Goal: Transaction & Acquisition: Subscribe to service/newsletter

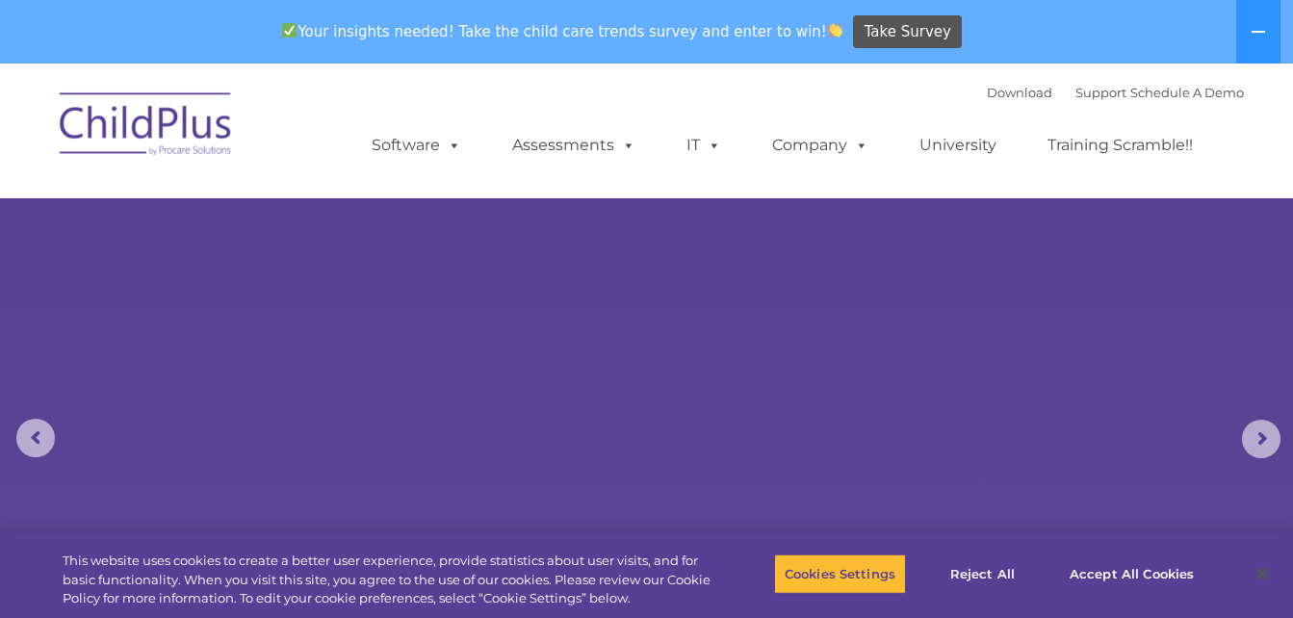
select select "MEDIUM"
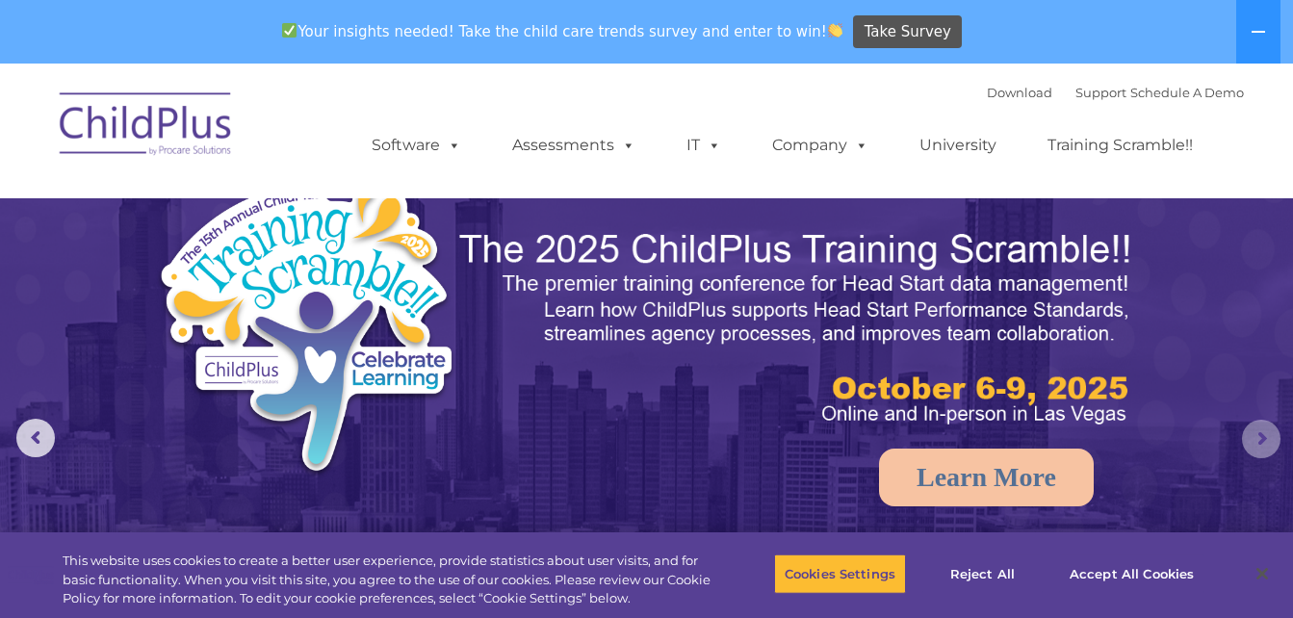
click at [1263, 434] on rs-arrow at bounding box center [1261, 439] width 39 height 39
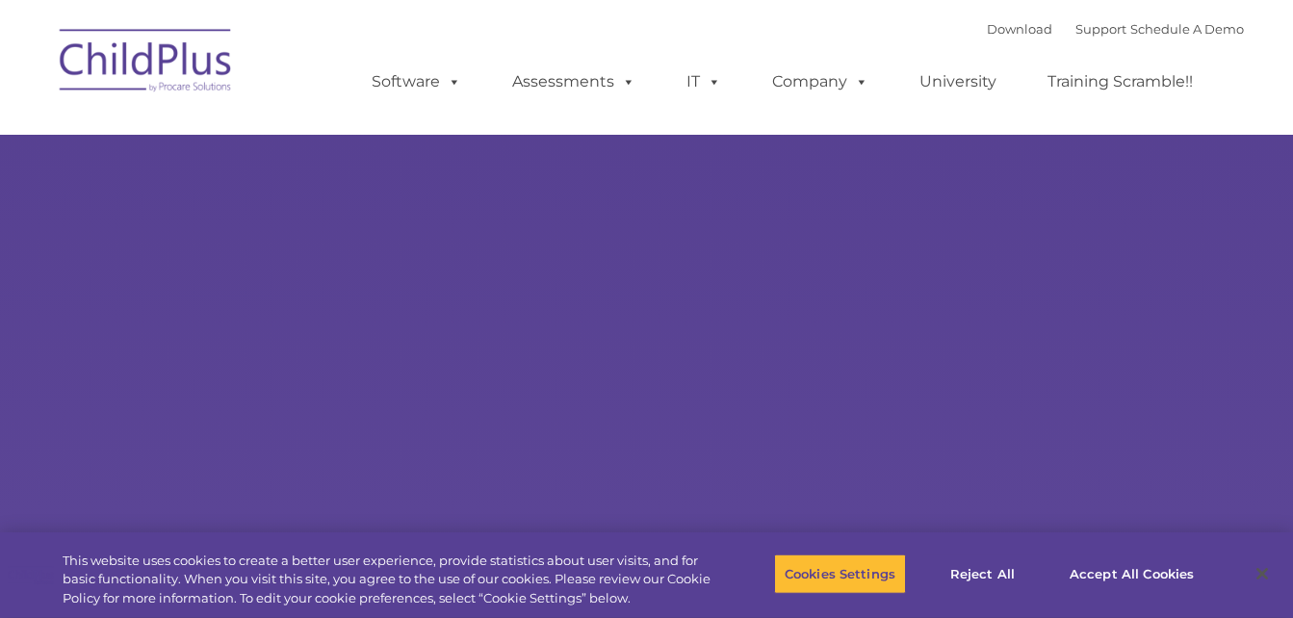
type input ""
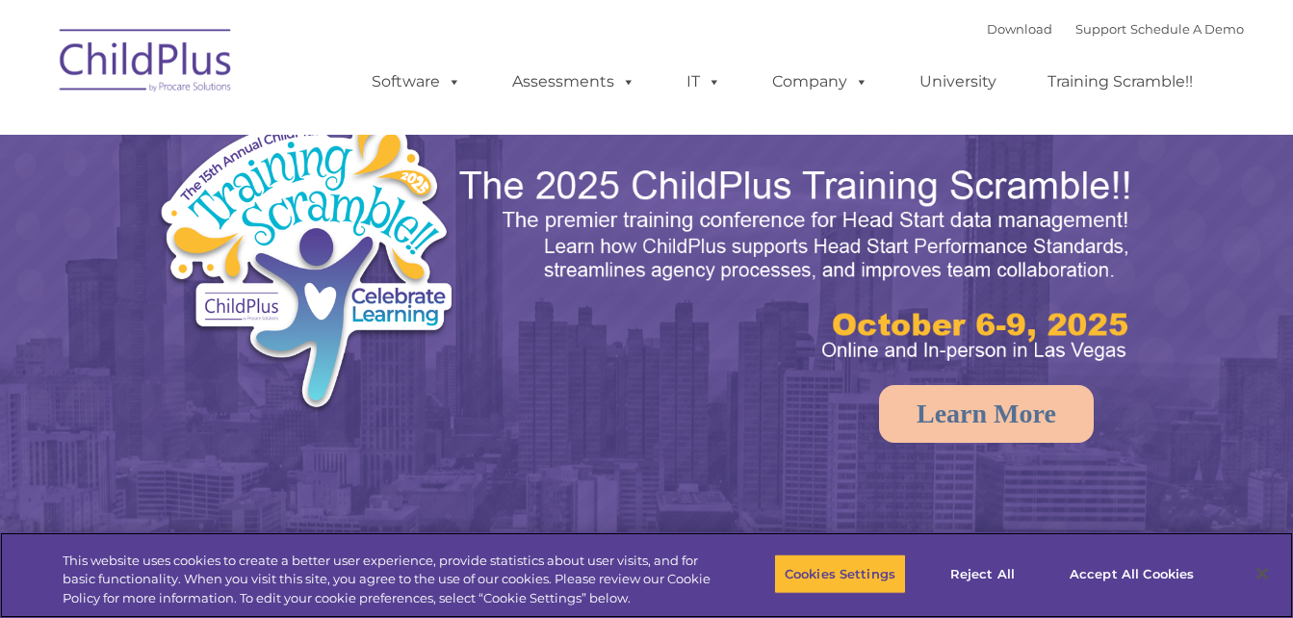
select select "MEDIUM"
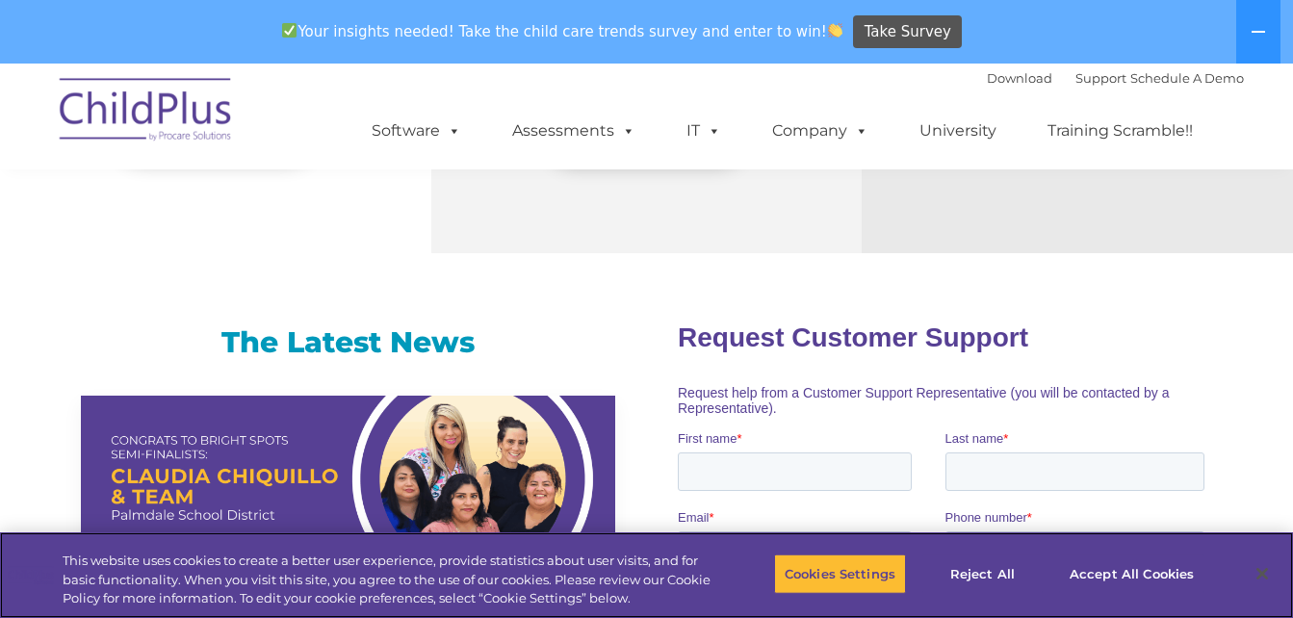
scroll to position [1147, 0]
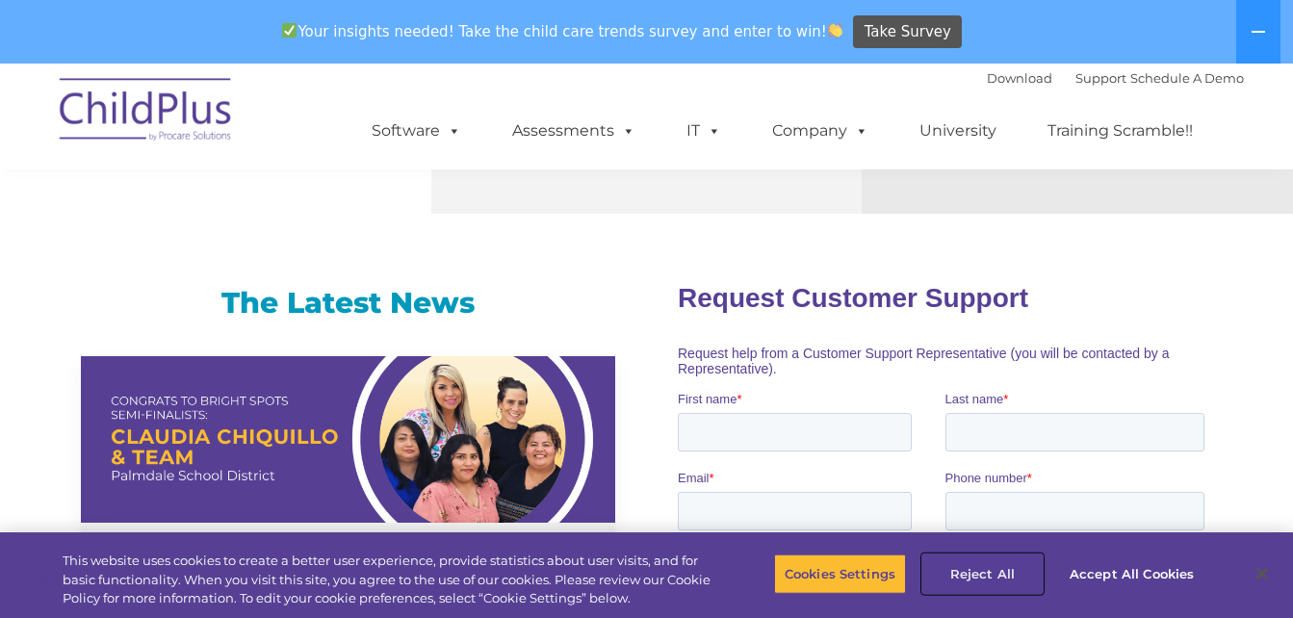
click at [981, 571] on button "Reject All" at bounding box center [983, 574] width 120 height 40
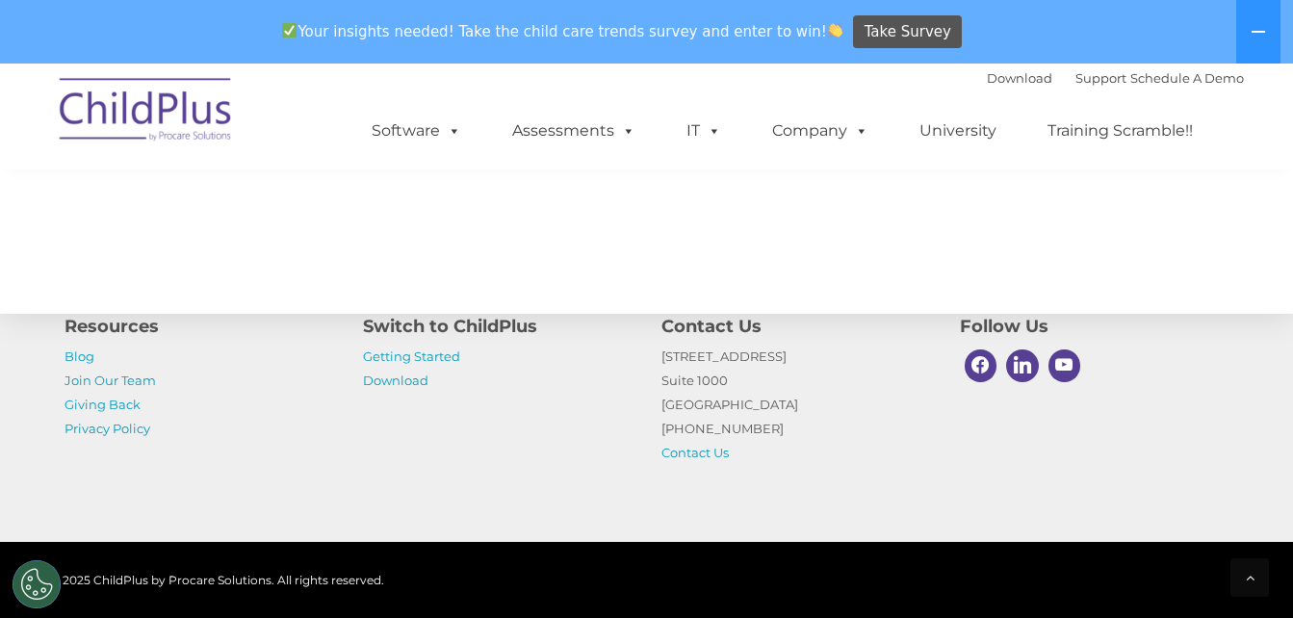
scroll to position [2288, 0]
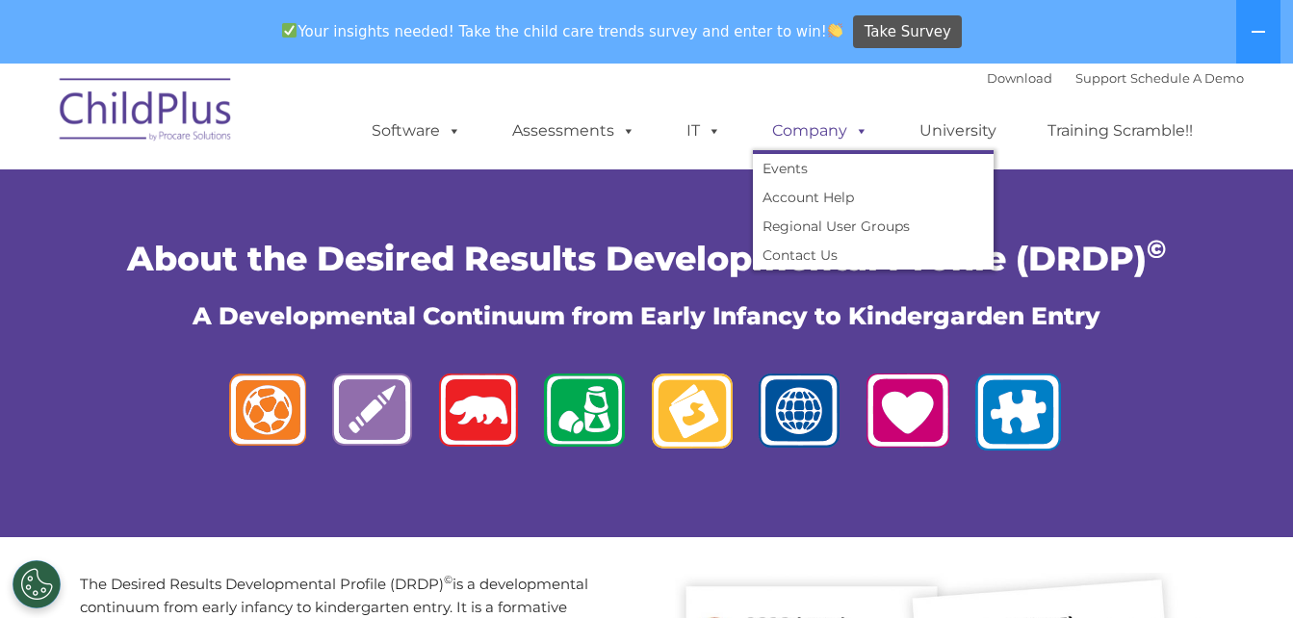
click at [817, 130] on link "Company" at bounding box center [820, 131] width 135 height 39
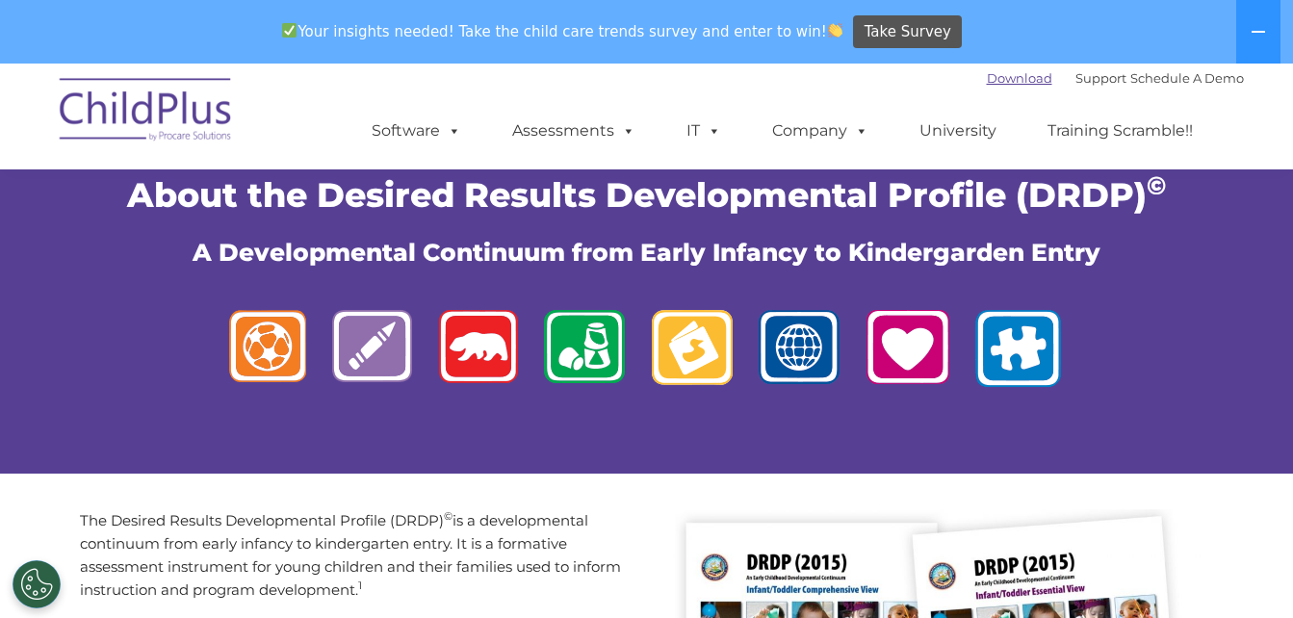
click at [1001, 77] on link "Download" at bounding box center [1019, 77] width 65 height 15
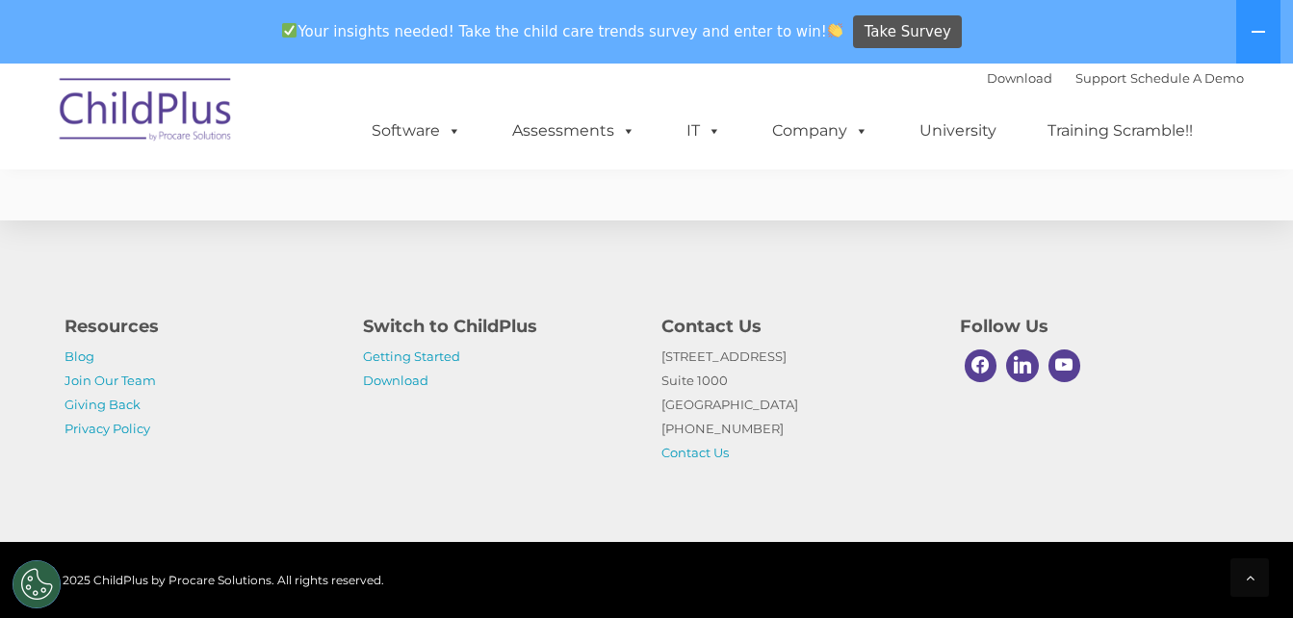
scroll to position [4868, 0]
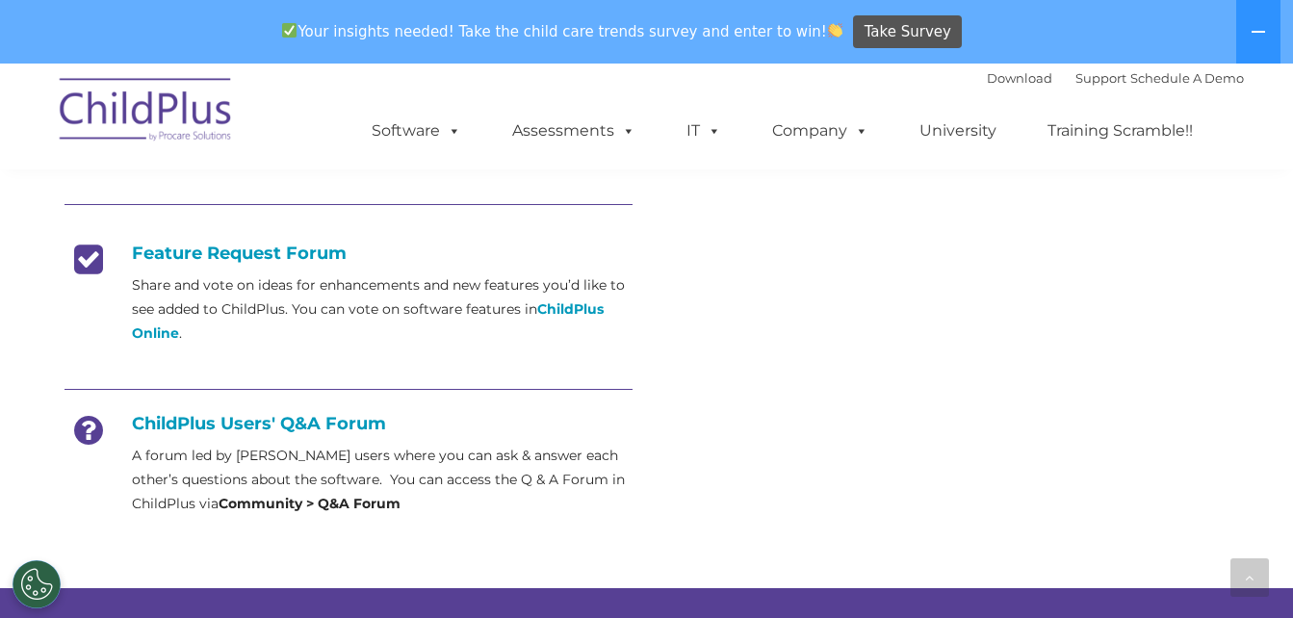
scroll to position [763, 0]
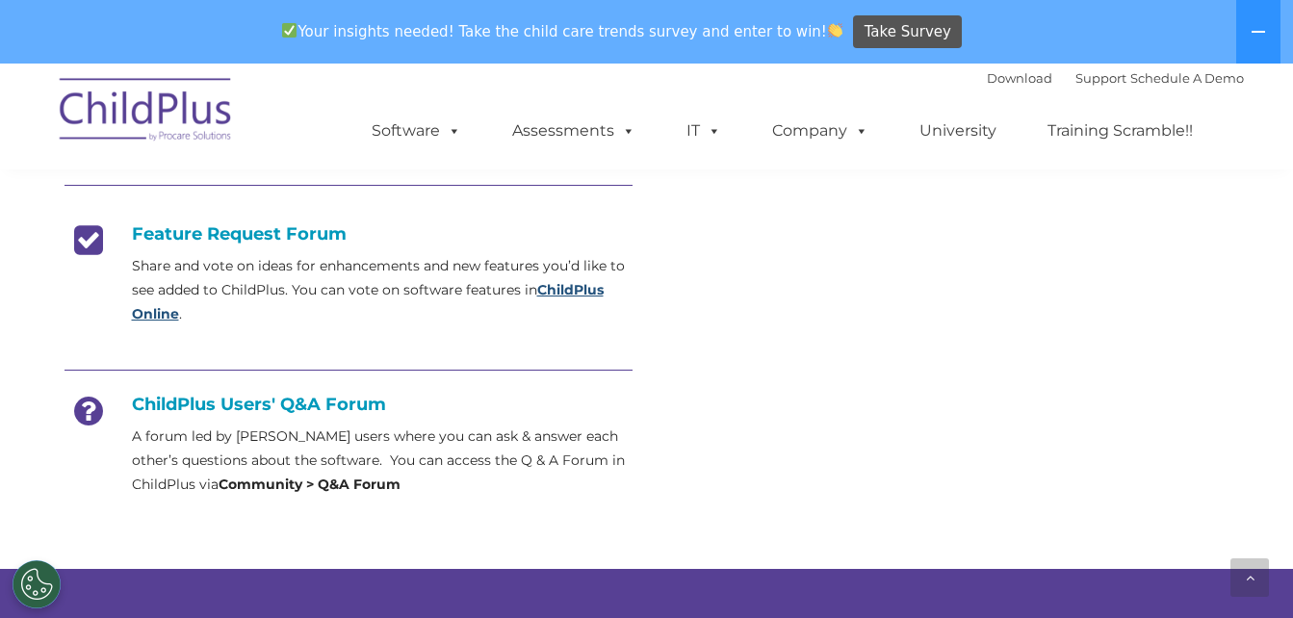
click at [569, 286] on strong "ChildPlus Online" at bounding box center [368, 301] width 472 height 41
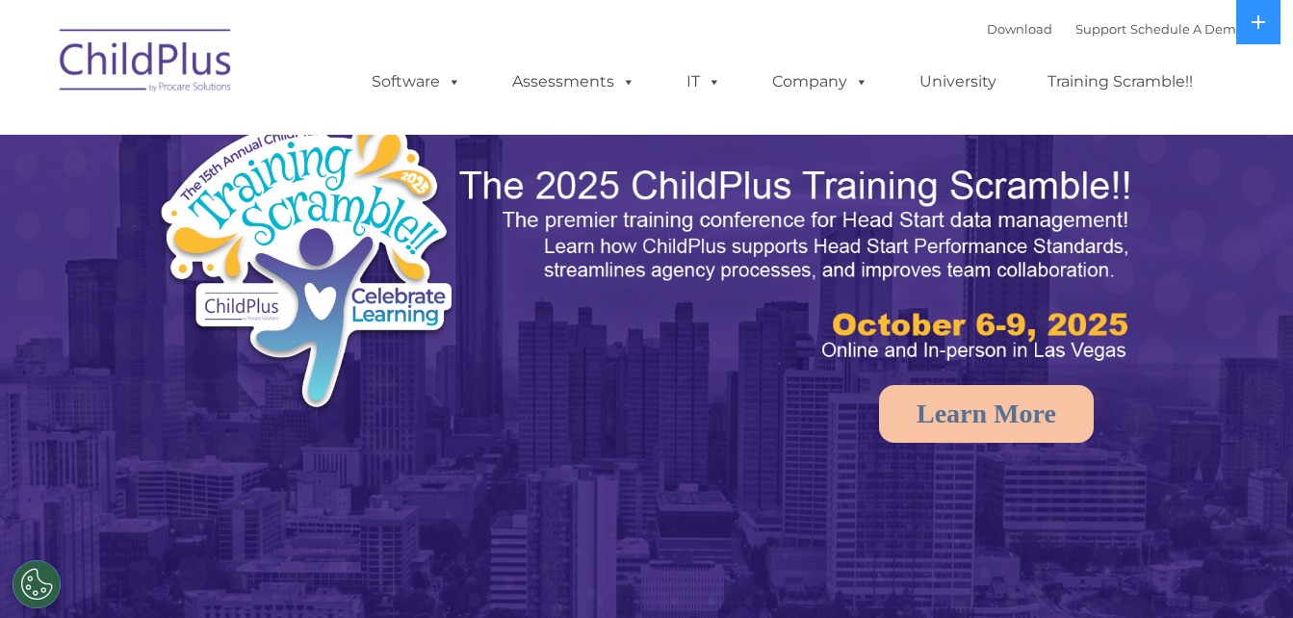
select select "MEDIUM"
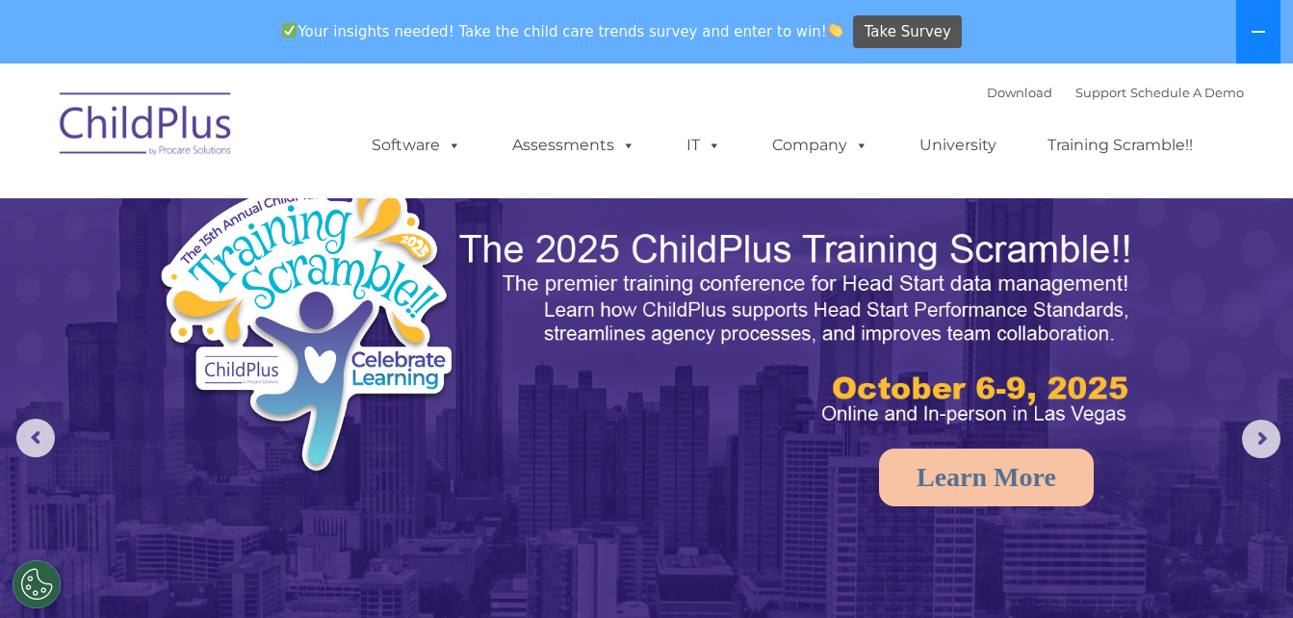
click at [1258, 24] on icon at bounding box center [1258, 31] width 15 height 15
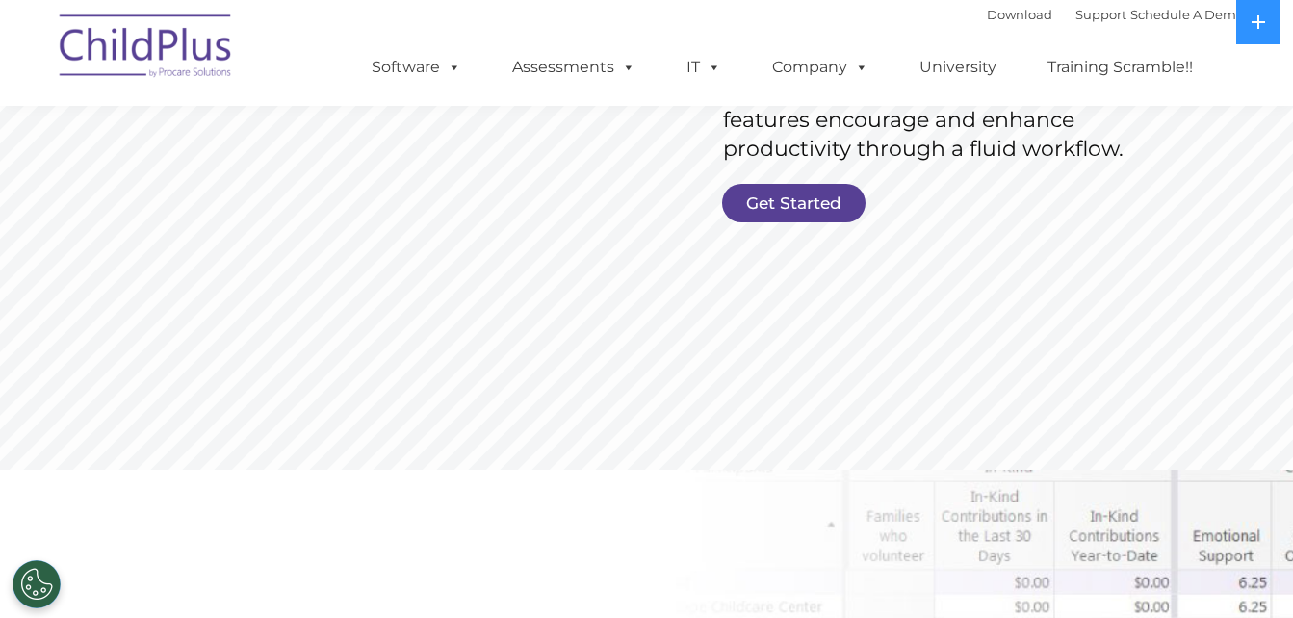
scroll to position [346, 0]
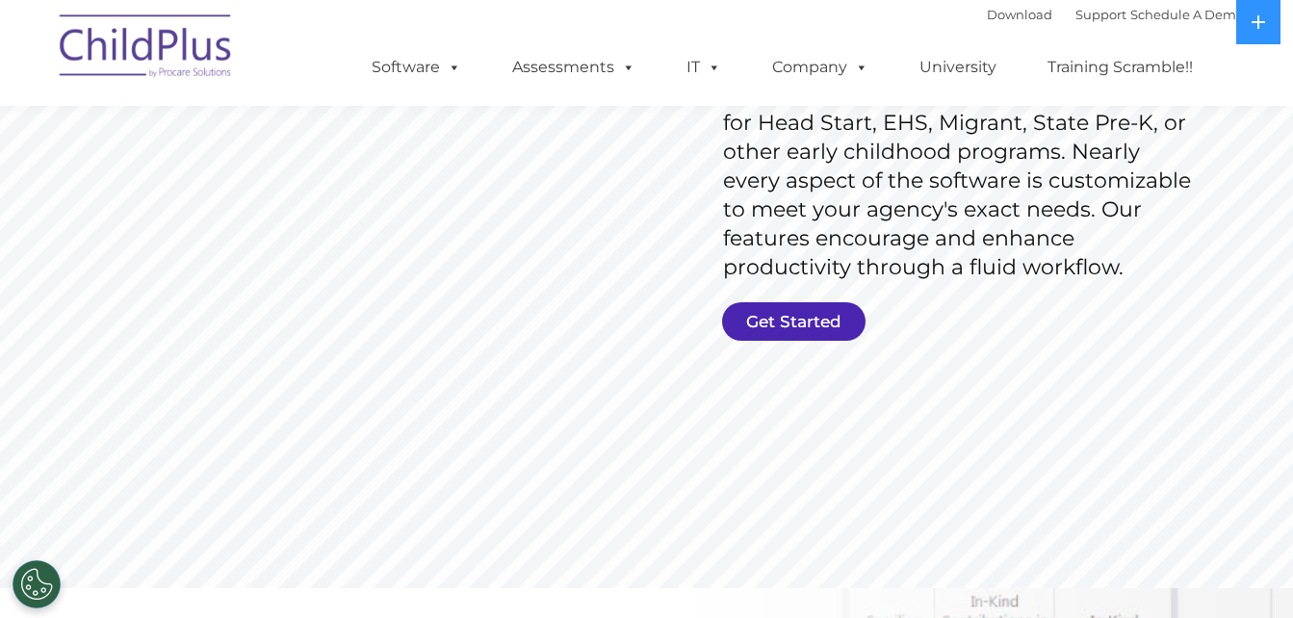
click at [785, 313] on link "Get Started" at bounding box center [793, 321] width 143 height 39
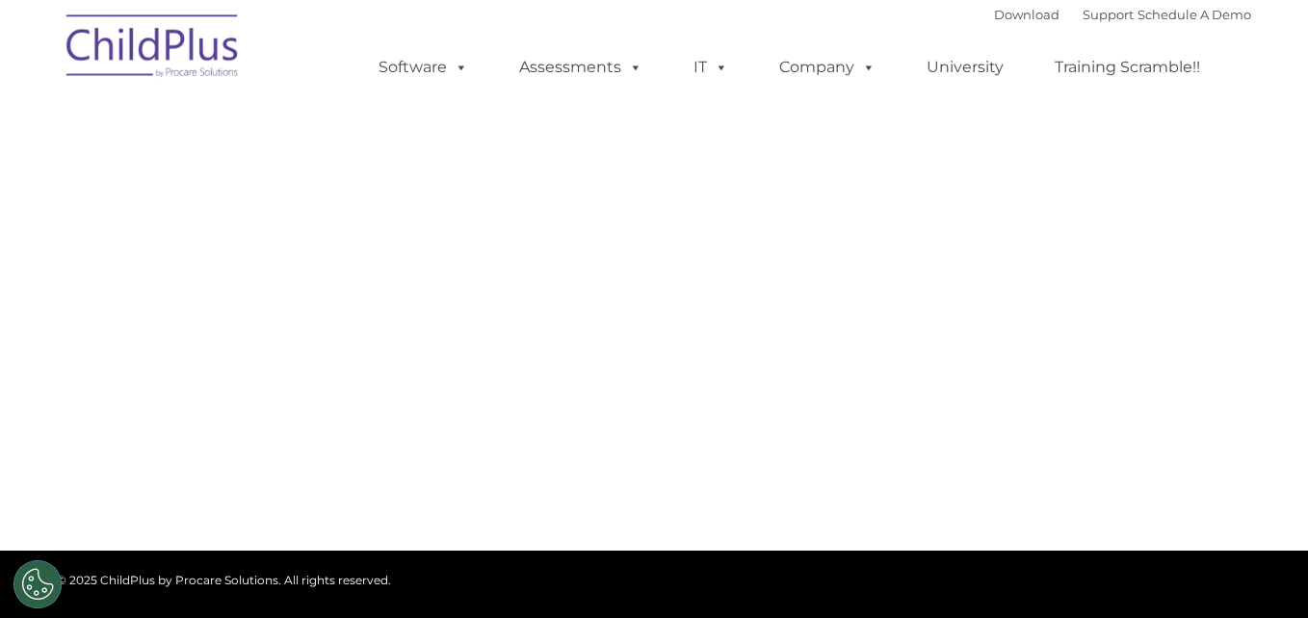
type input ""
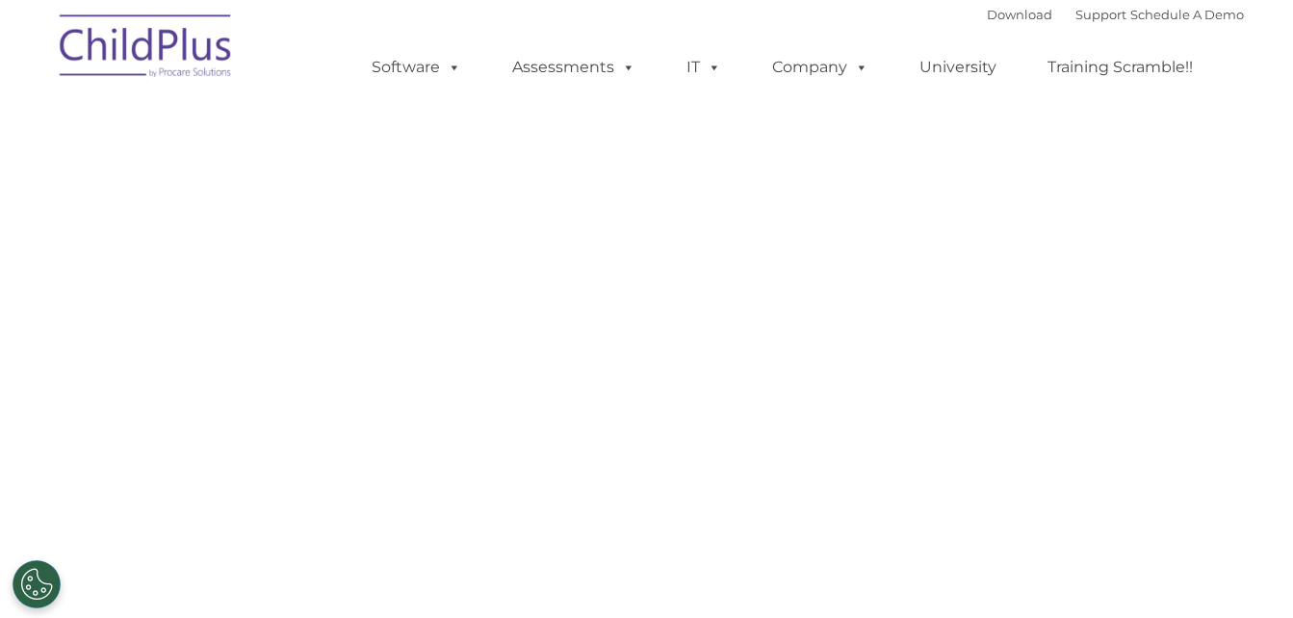
select select "MEDIUM"
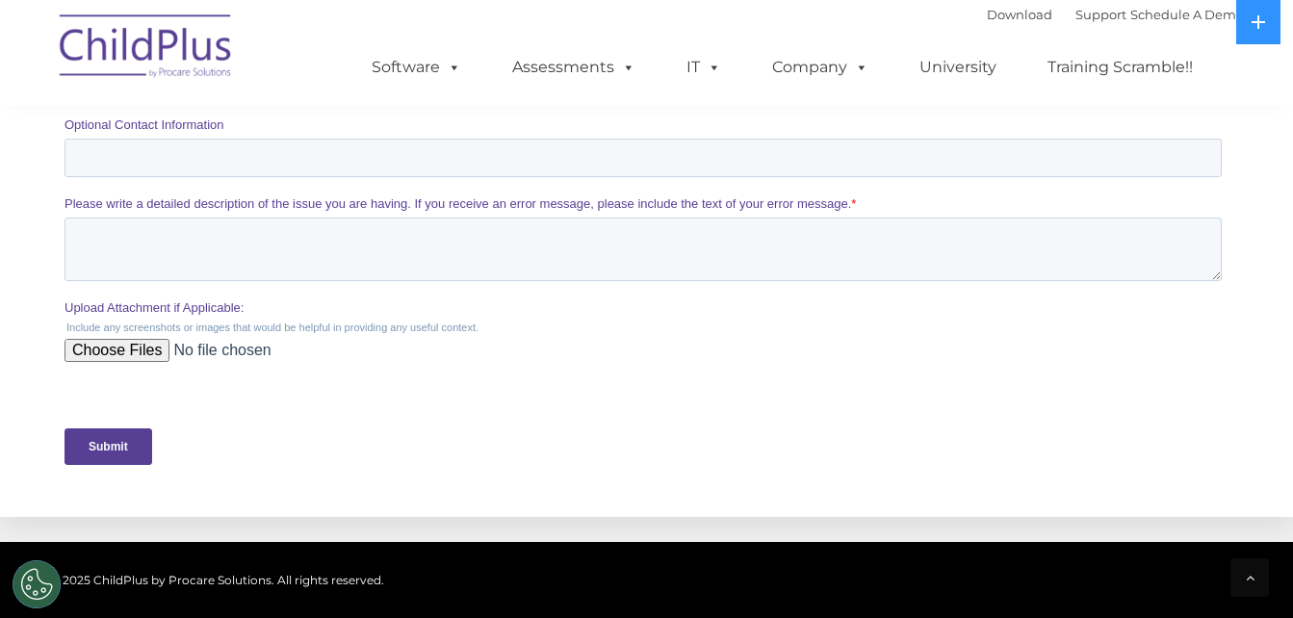
scroll to position [729, 0]
